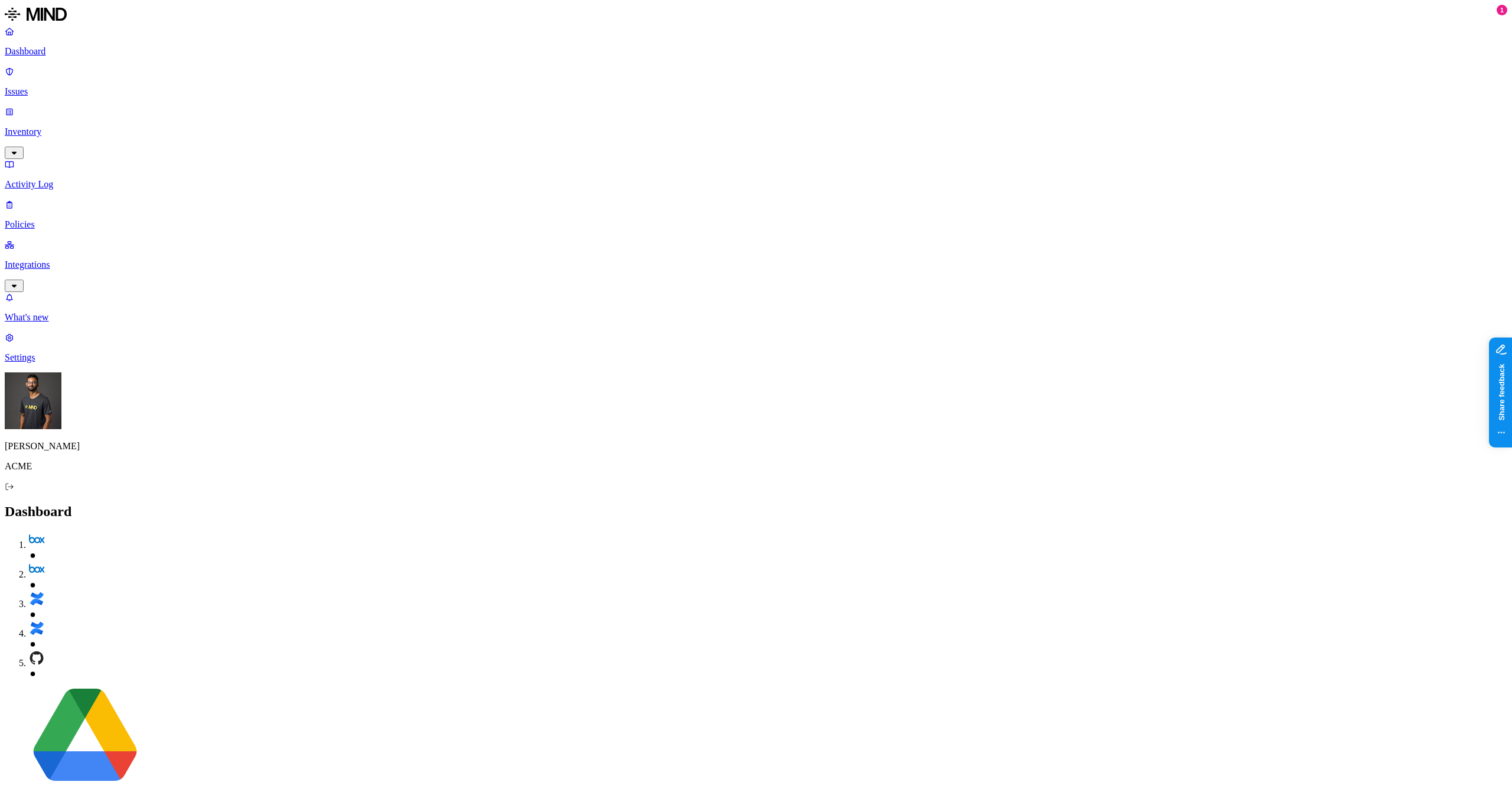
click at [114, 106] on link "Inventory" at bounding box center [756, 132] width 1503 height 51
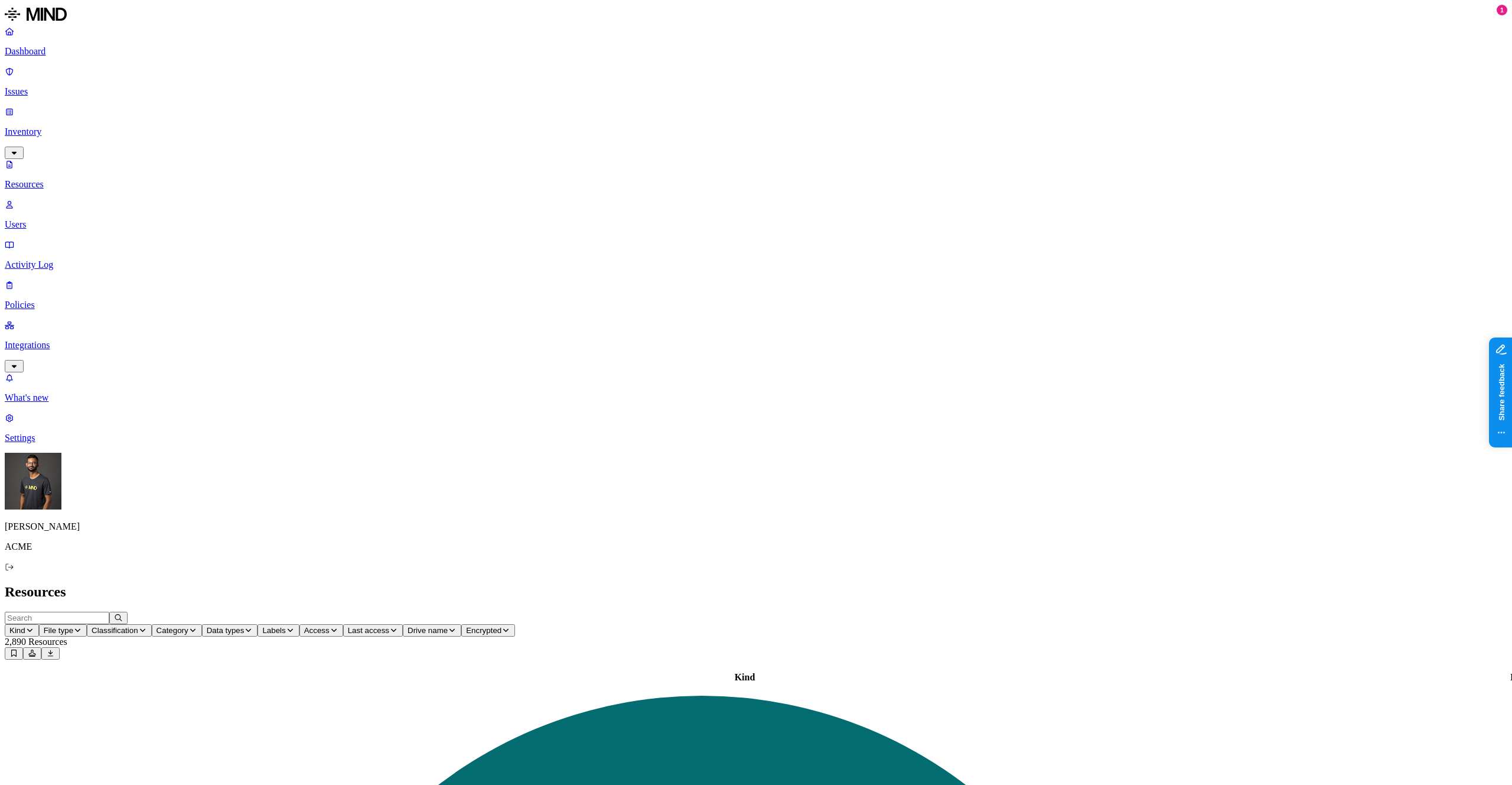
click at [887, 611] on header "Kind File type Classification Category Data types Labels Access Last access Dri…" at bounding box center [756, 635] width 1503 height 48
